Goal: Check status: Check status

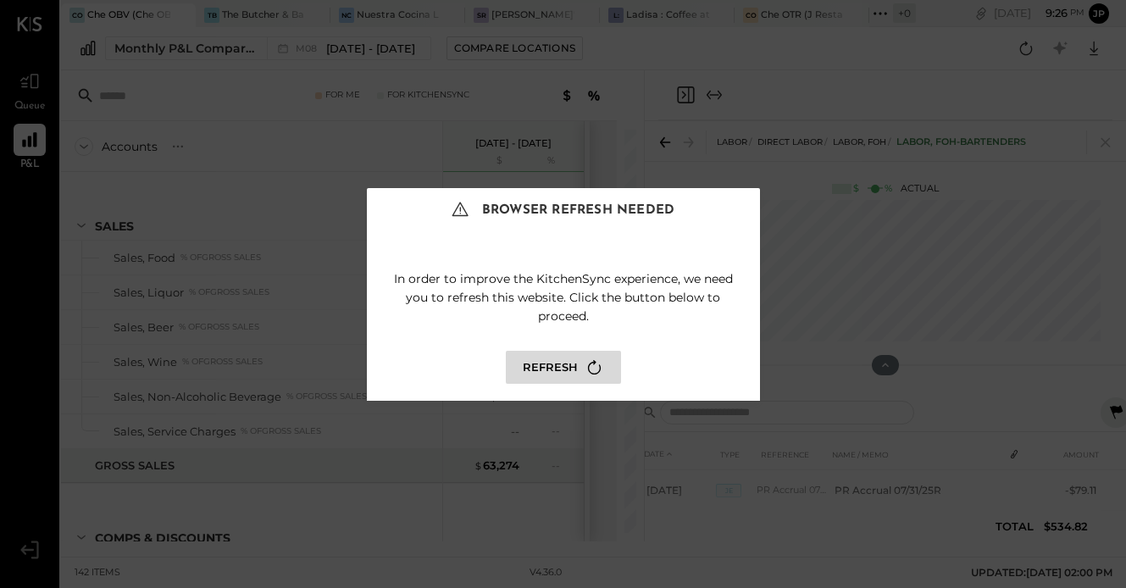
scroll to position [2016, 0]
click at [559, 377] on button "Refresh" at bounding box center [563, 367] width 115 height 33
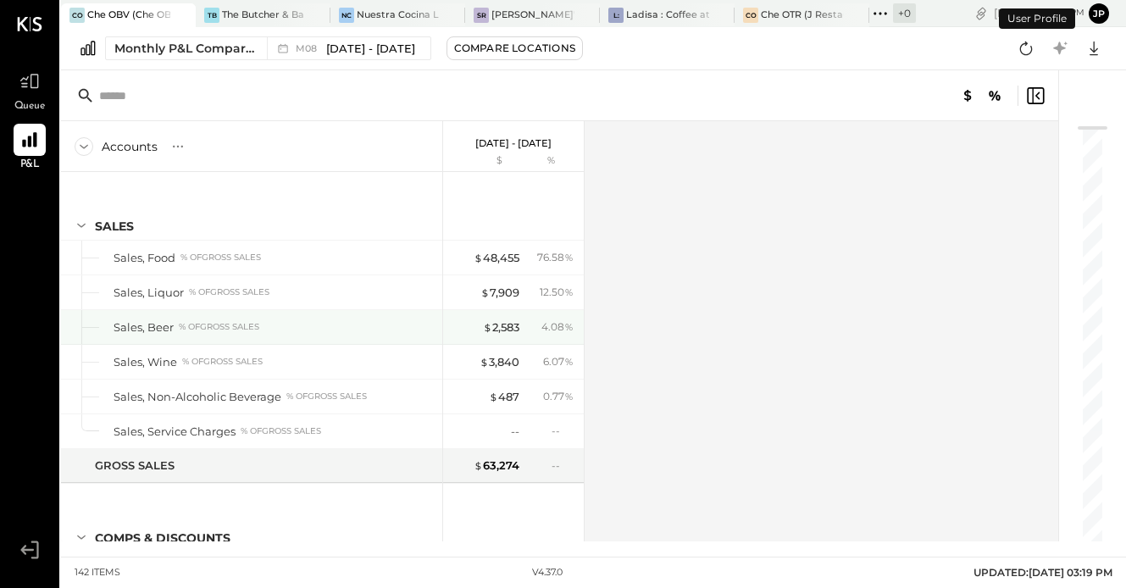
scroll to position [1479, 0]
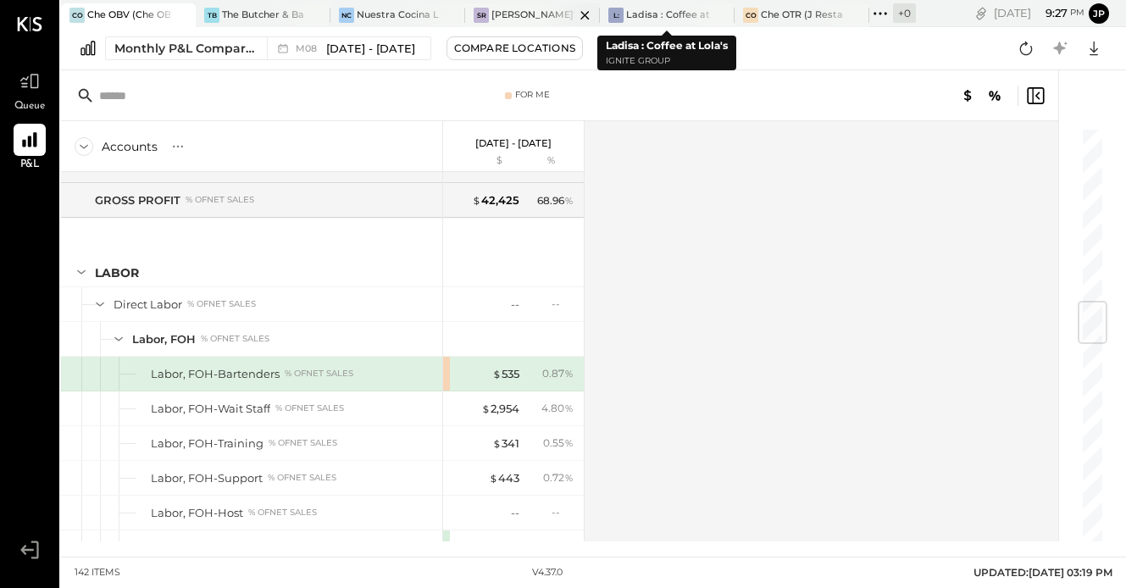
click at [535, 10] on div "[PERSON_NAME]' Rooftop - Ignite" at bounding box center [532, 15] width 83 height 14
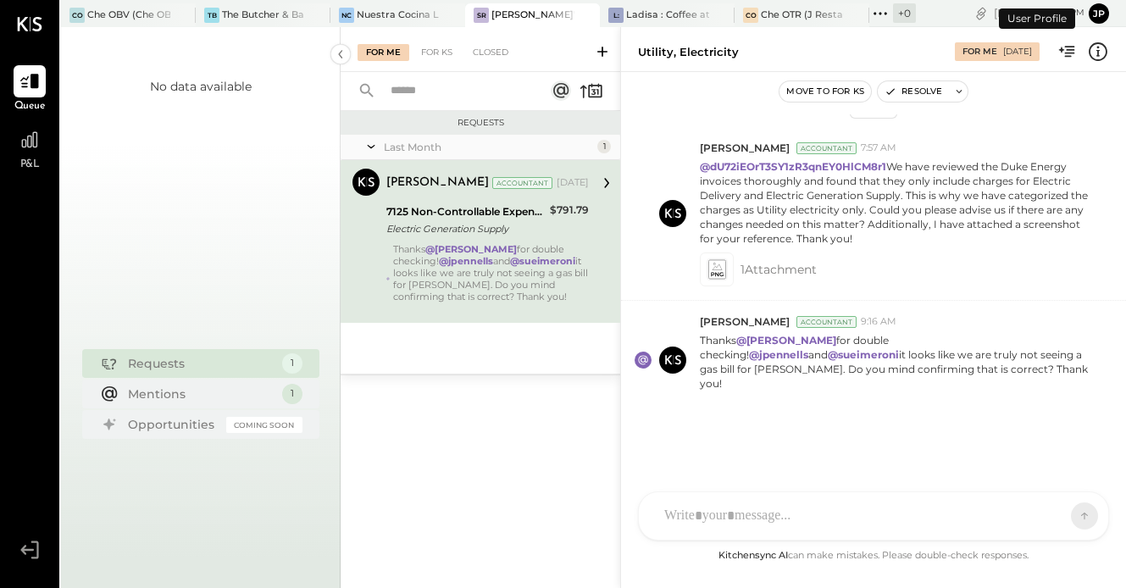
scroll to position [136, 0]
click at [28, 154] on div at bounding box center [30, 140] width 32 height 32
